Goal: Information Seeking & Learning: Learn about a topic

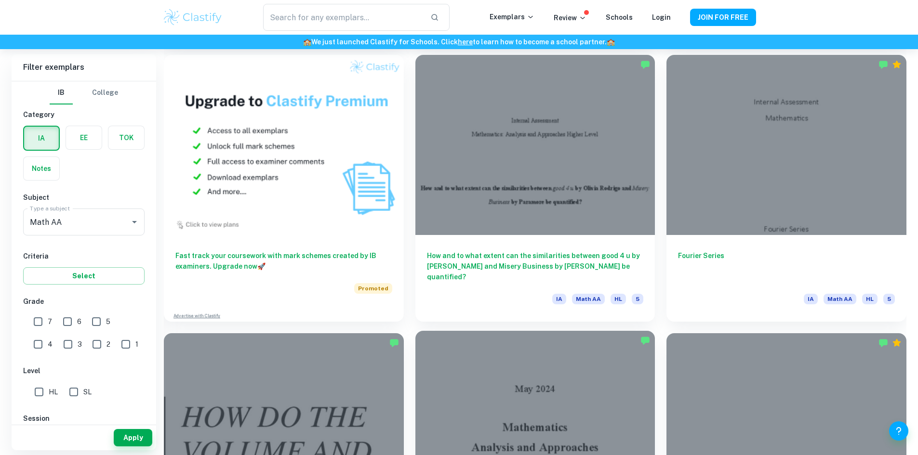
scroll to position [855, 0]
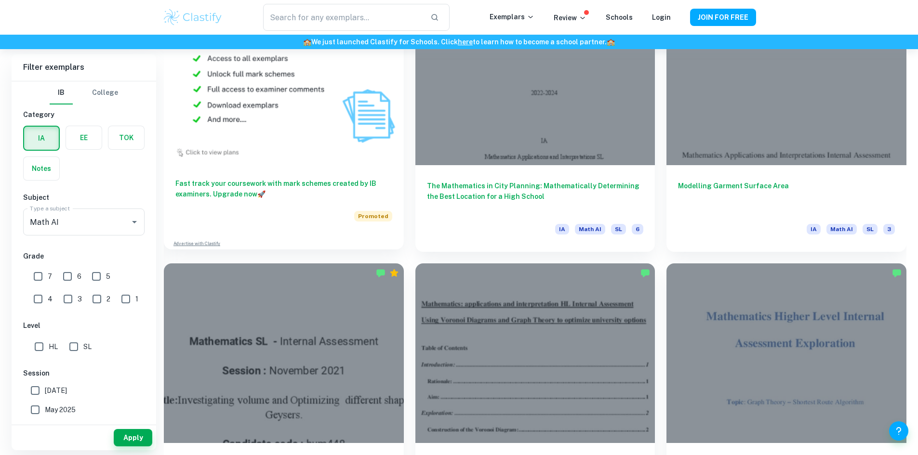
scroll to position [898, 0]
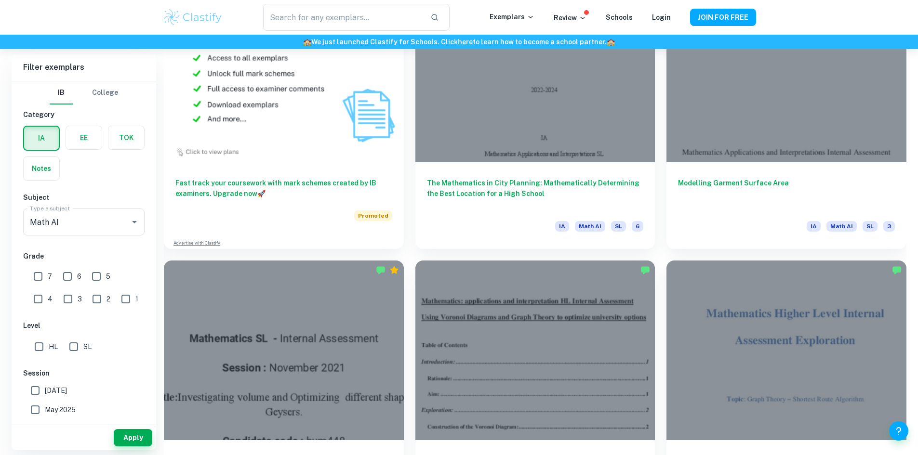
click at [40, 347] on input "HL" at bounding box center [38, 346] width 19 height 19
checkbox input "true"
click at [40, 279] on input "7" at bounding box center [37, 276] width 19 height 19
click at [41, 279] on input "7" at bounding box center [37, 276] width 19 height 19
checkbox input "false"
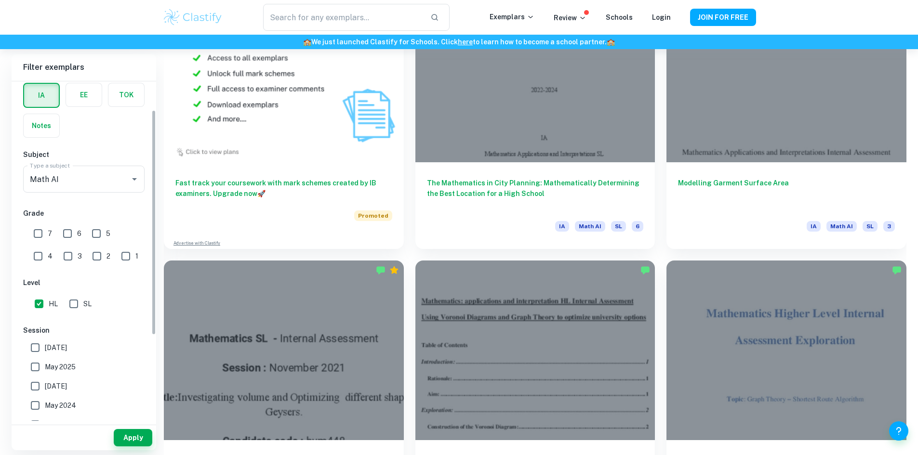
scroll to position [44, 0]
click at [133, 440] on button "Apply" at bounding box center [133, 437] width 39 height 17
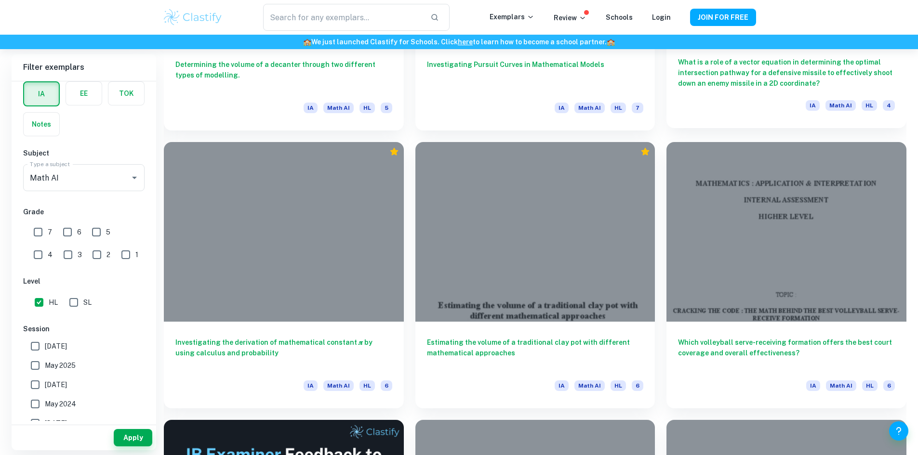
scroll to position [1574, 0]
